Goal: Information Seeking & Learning: Learn about a topic

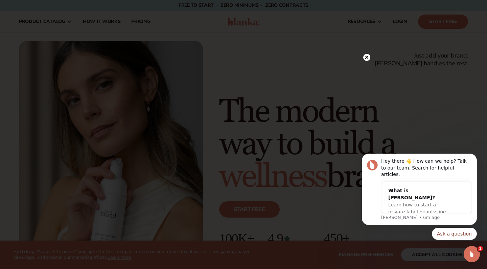
click at [365, 57] on circle at bounding box center [366, 57] width 7 height 7
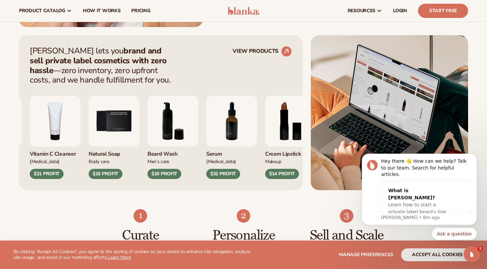
scroll to position [245, 0]
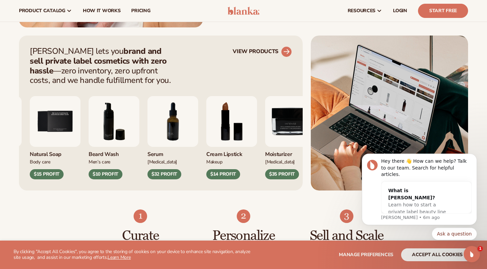
click at [284, 49] on circle at bounding box center [286, 51] width 15 height 15
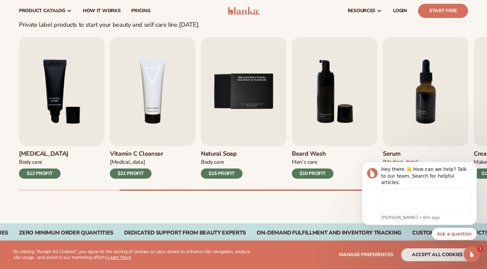
scroll to position [191, 0]
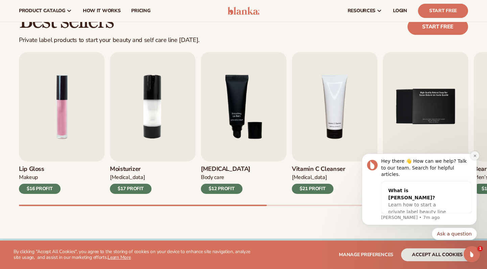
click at [472, 160] on button "Dismiss notification" at bounding box center [474, 155] width 9 height 9
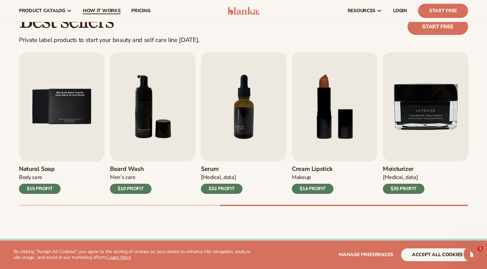
click at [114, 10] on span "How It Works" at bounding box center [102, 10] width 38 height 5
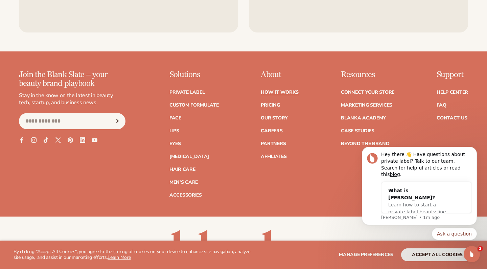
scroll to position [1375, 0]
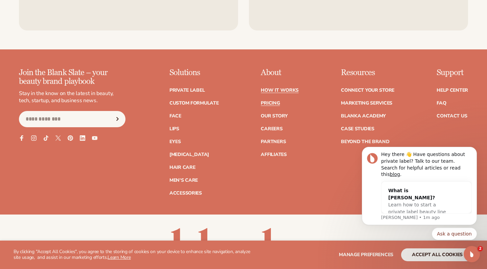
click at [270, 101] on link "Pricing" at bounding box center [270, 103] width 19 height 5
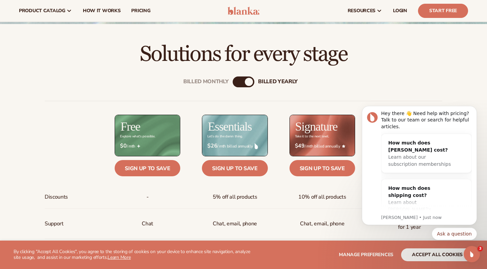
scroll to position [184, 0]
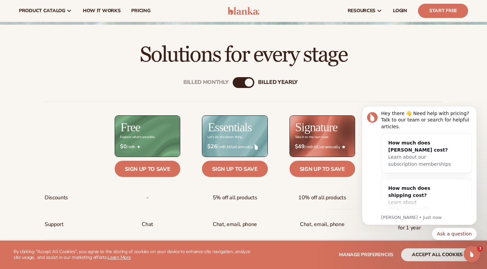
click at [242, 83] on div "Billed Monthly billed Yearly" at bounding box center [244, 82] width 22 height 11
click at [245, 82] on div "billed Yearly" at bounding box center [249, 82] width 8 height 8
click at [238, 82] on div "Billed Monthly" at bounding box center [237, 82] width 8 height 8
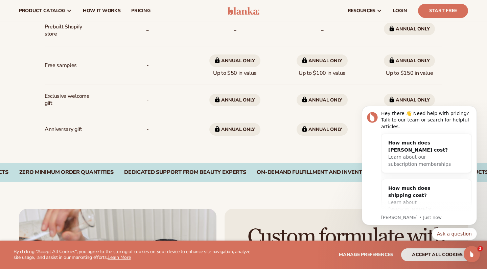
scroll to position [535, 0]
